Goal: Task Accomplishment & Management: Use online tool/utility

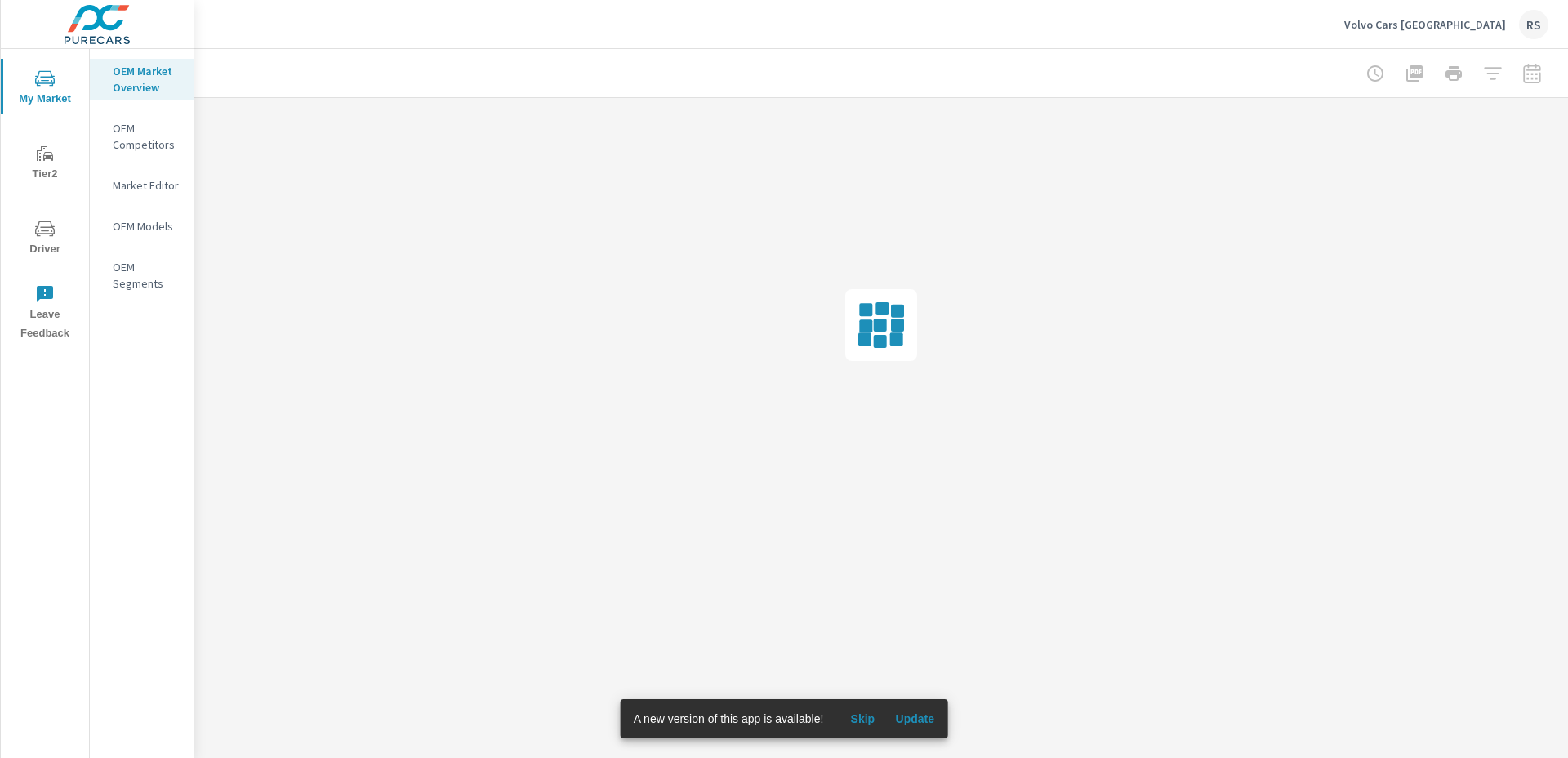
click at [925, 712] on span "Update" at bounding box center [914, 718] width 39 height 15
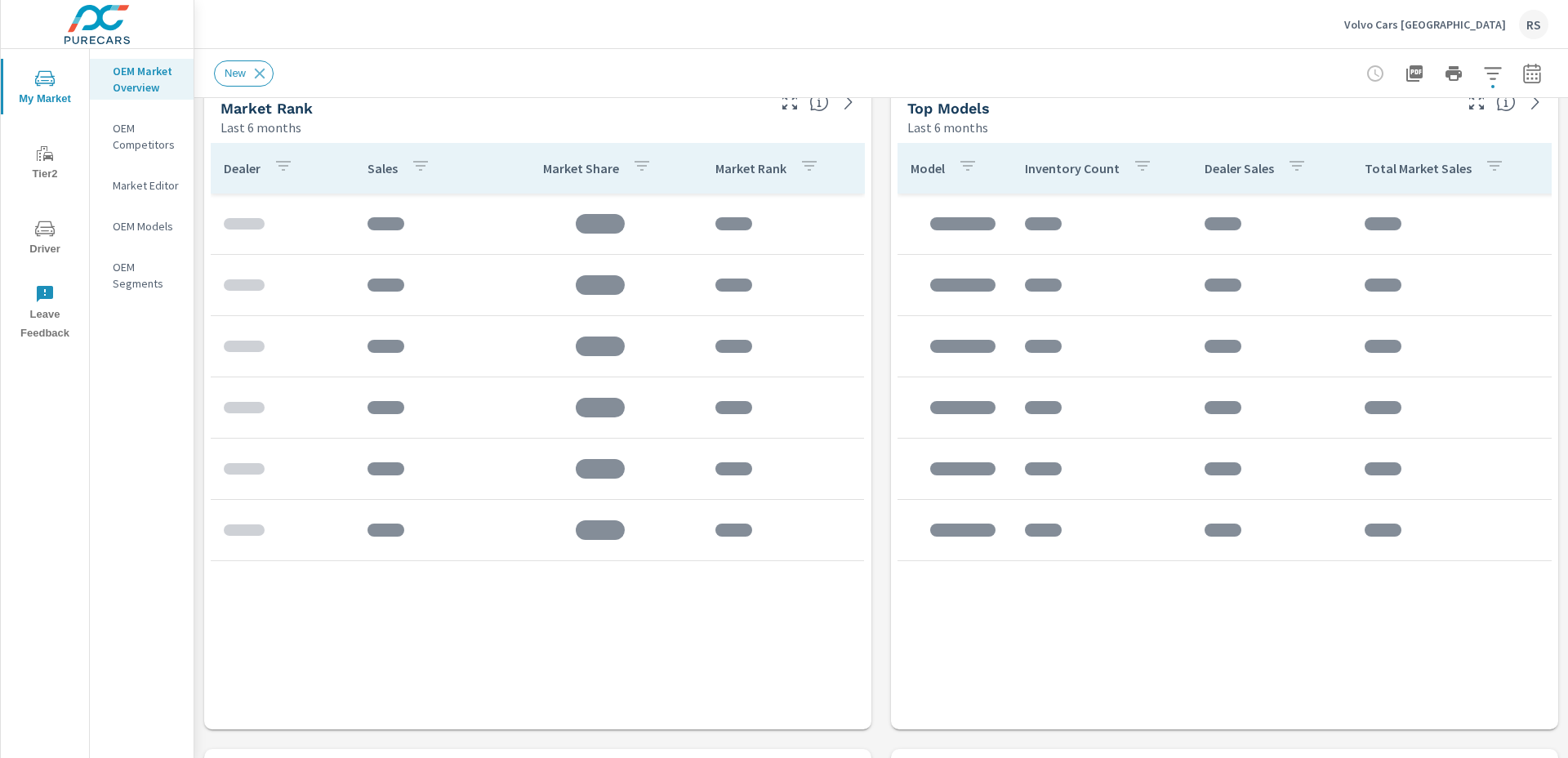
scroll to position [793, 0]
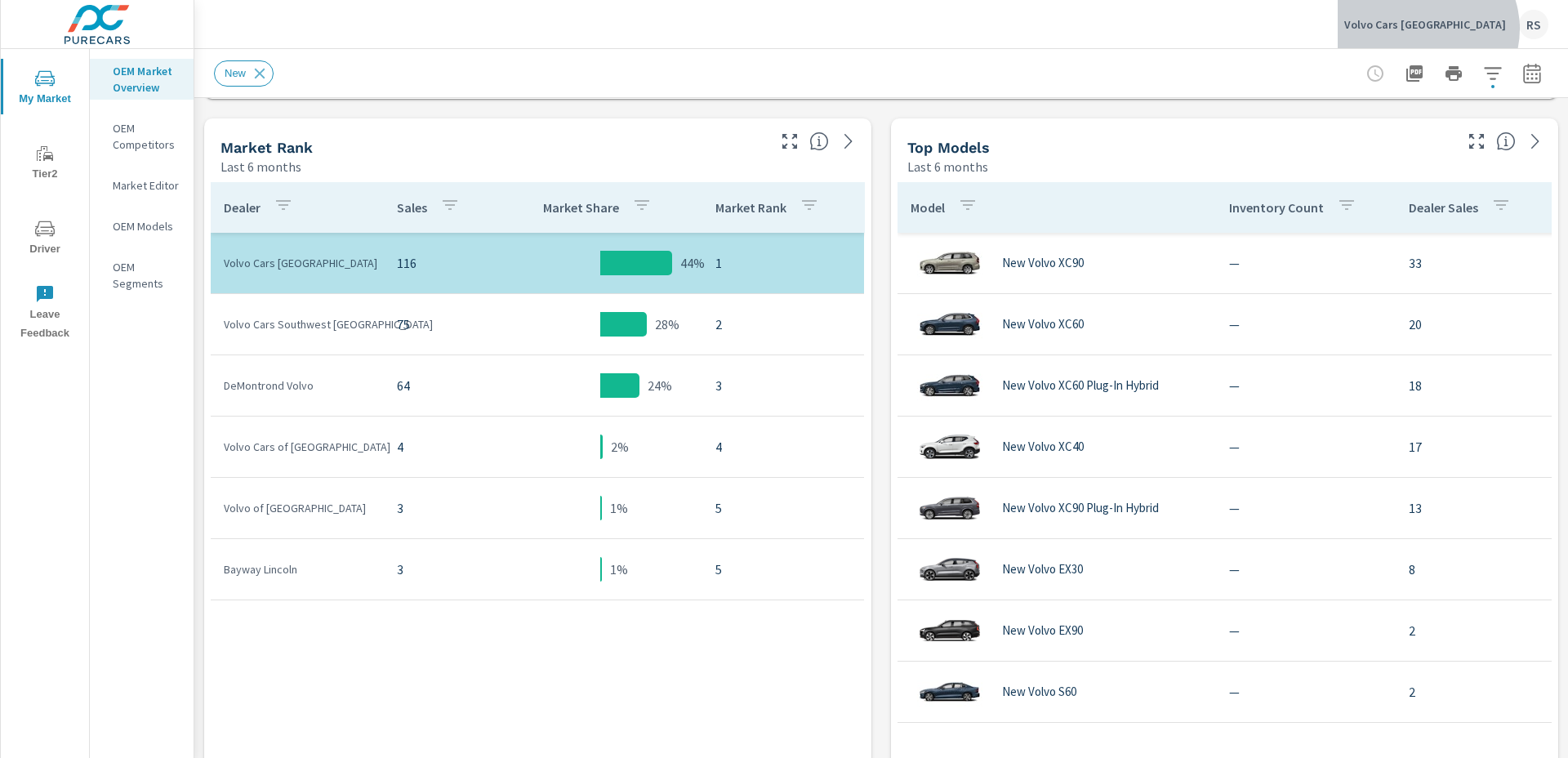
click at [1462, 28] on p "Volvo Cars West Houston" at bounding box center [1425, 24] width 162 height 15
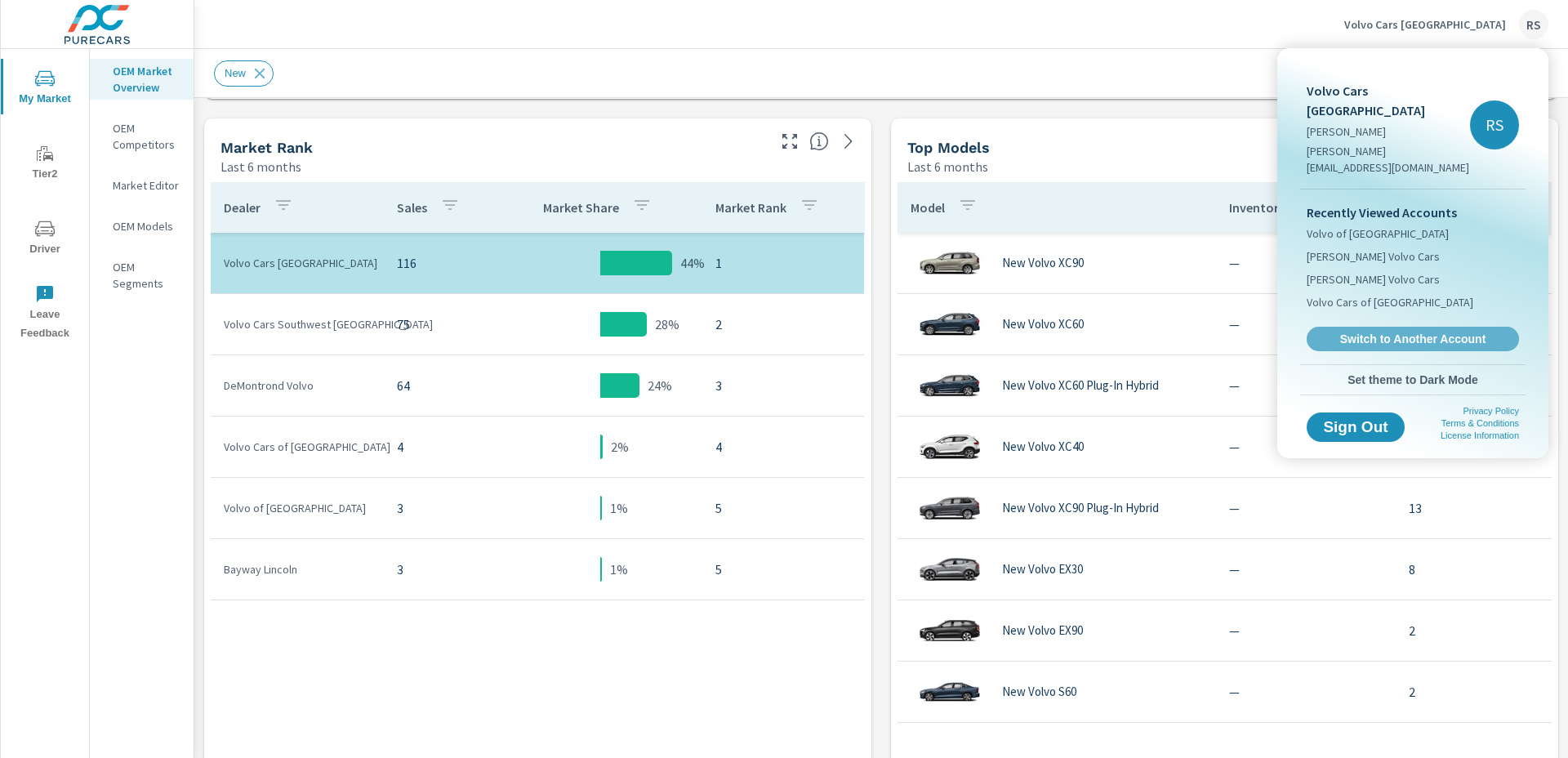
click at [1408, 332] on span "Switch to Another Account" at bounding box center [1412, 339] width 195 height 15
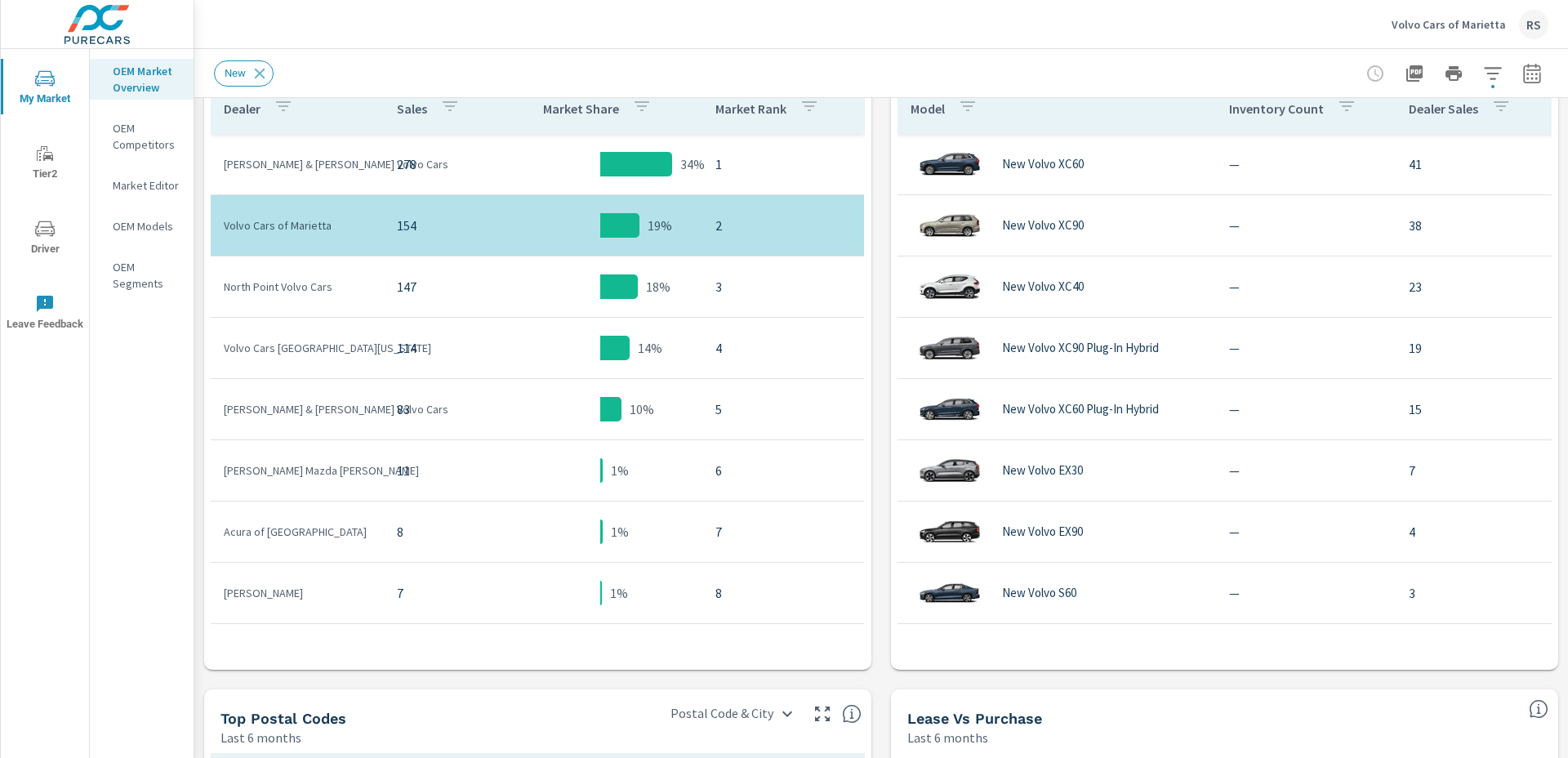
scroll to position [897, 0]
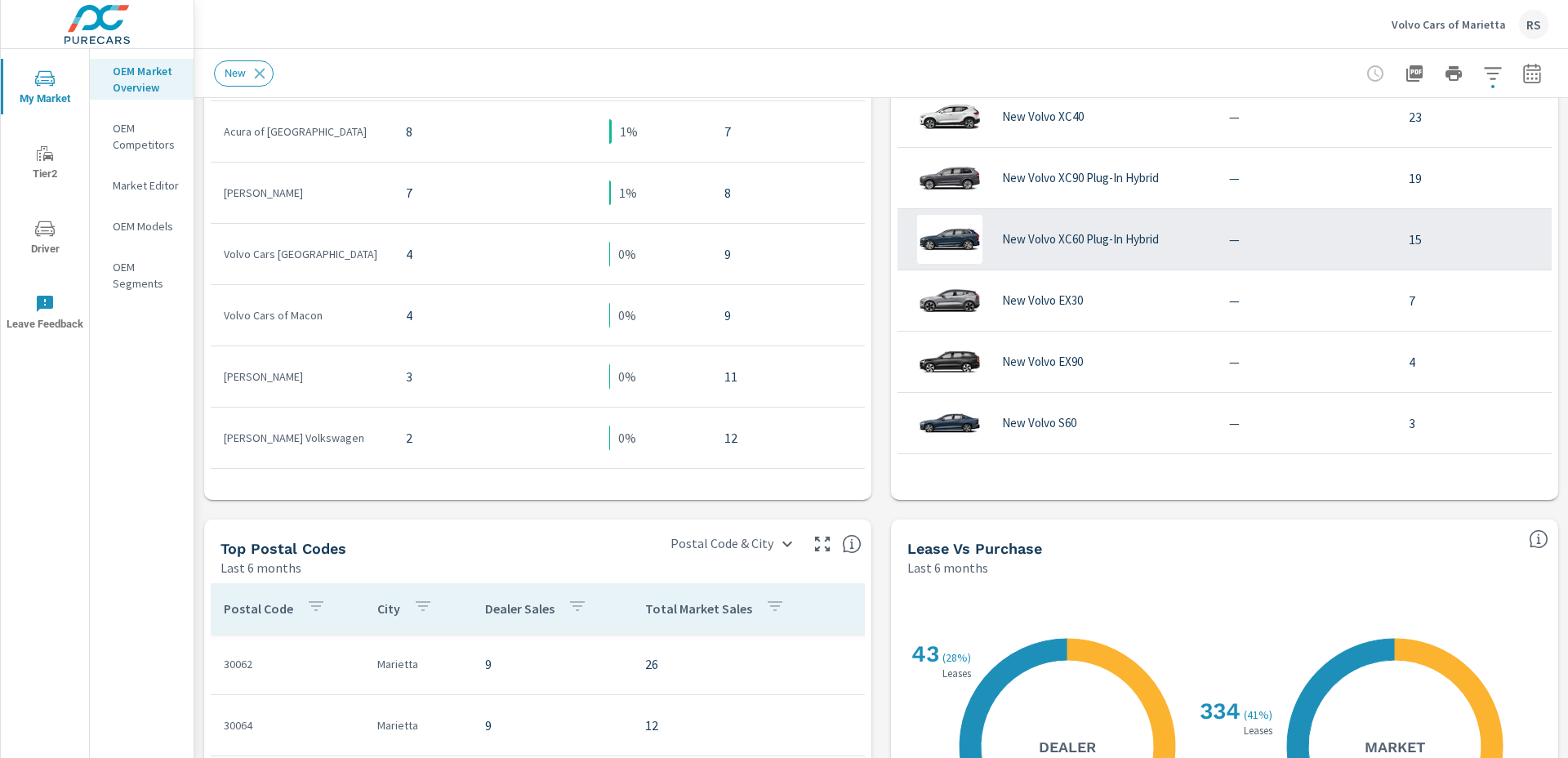
scroll to position [1069, 0]
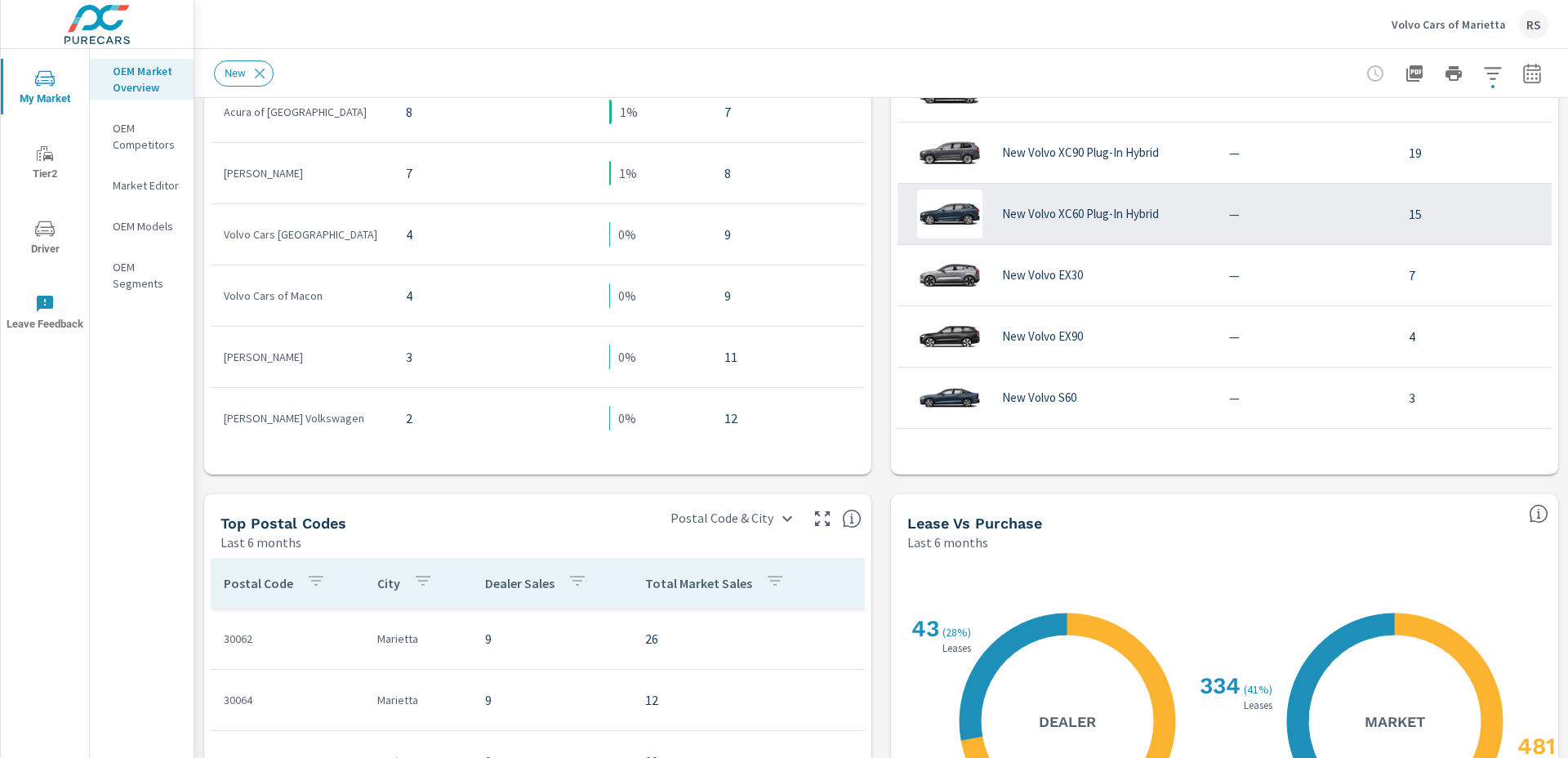
scroll to position [231, 0]
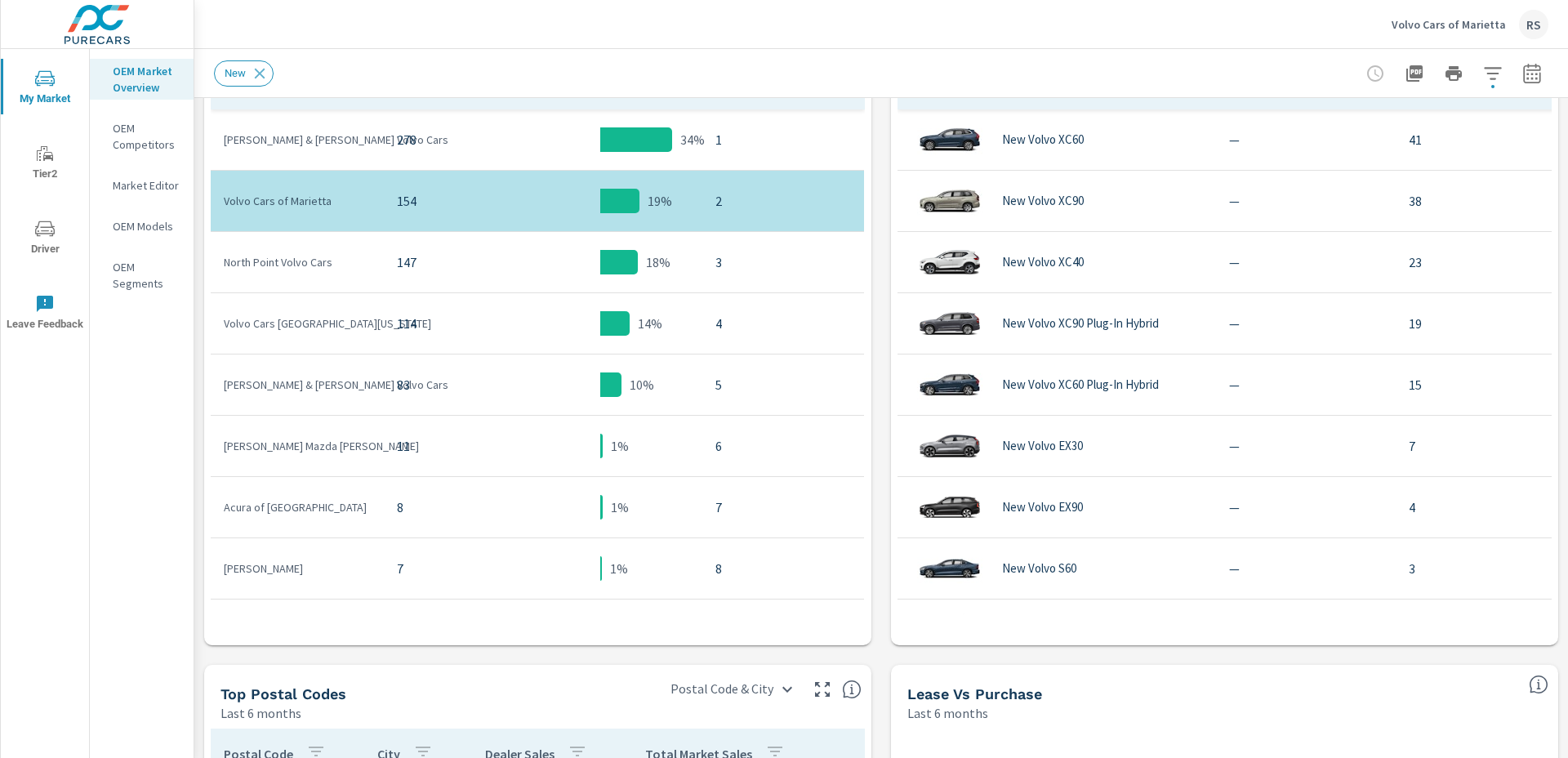
scroll to position [914, 0]
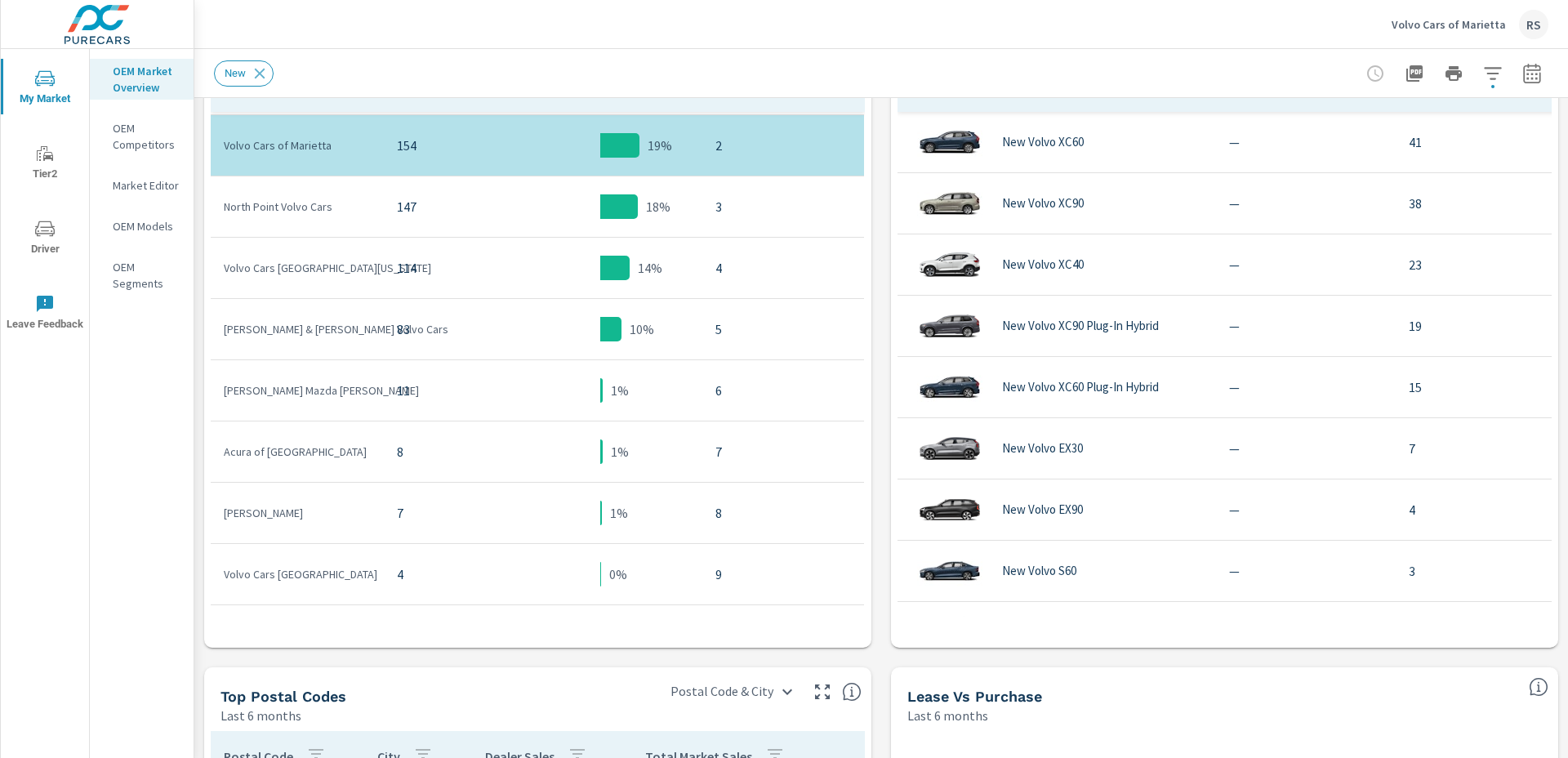
scroll to position [79, 0]
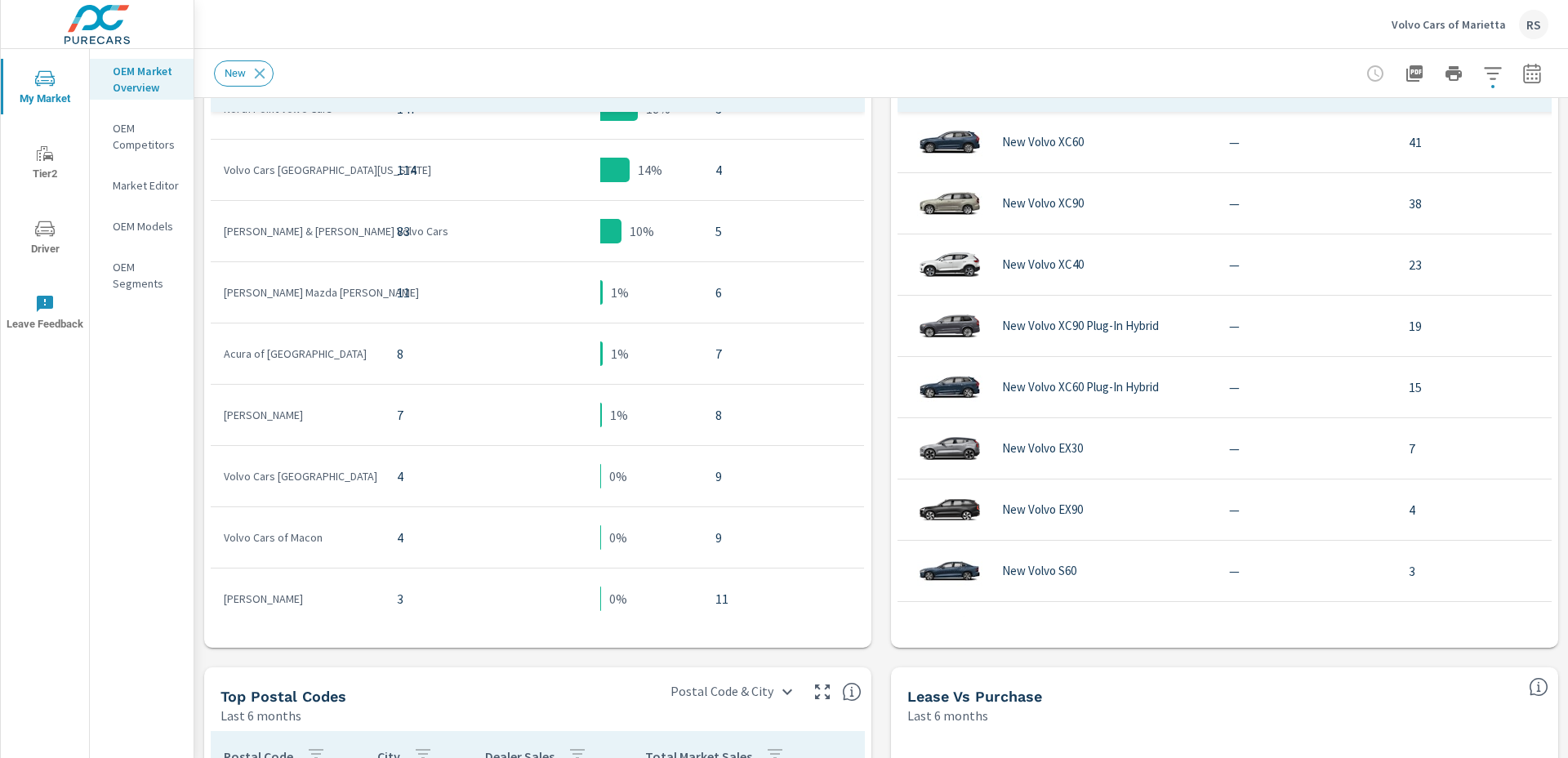
scroll to position [159, 0]
